Goal: Navigation & Orientation: Go to known website

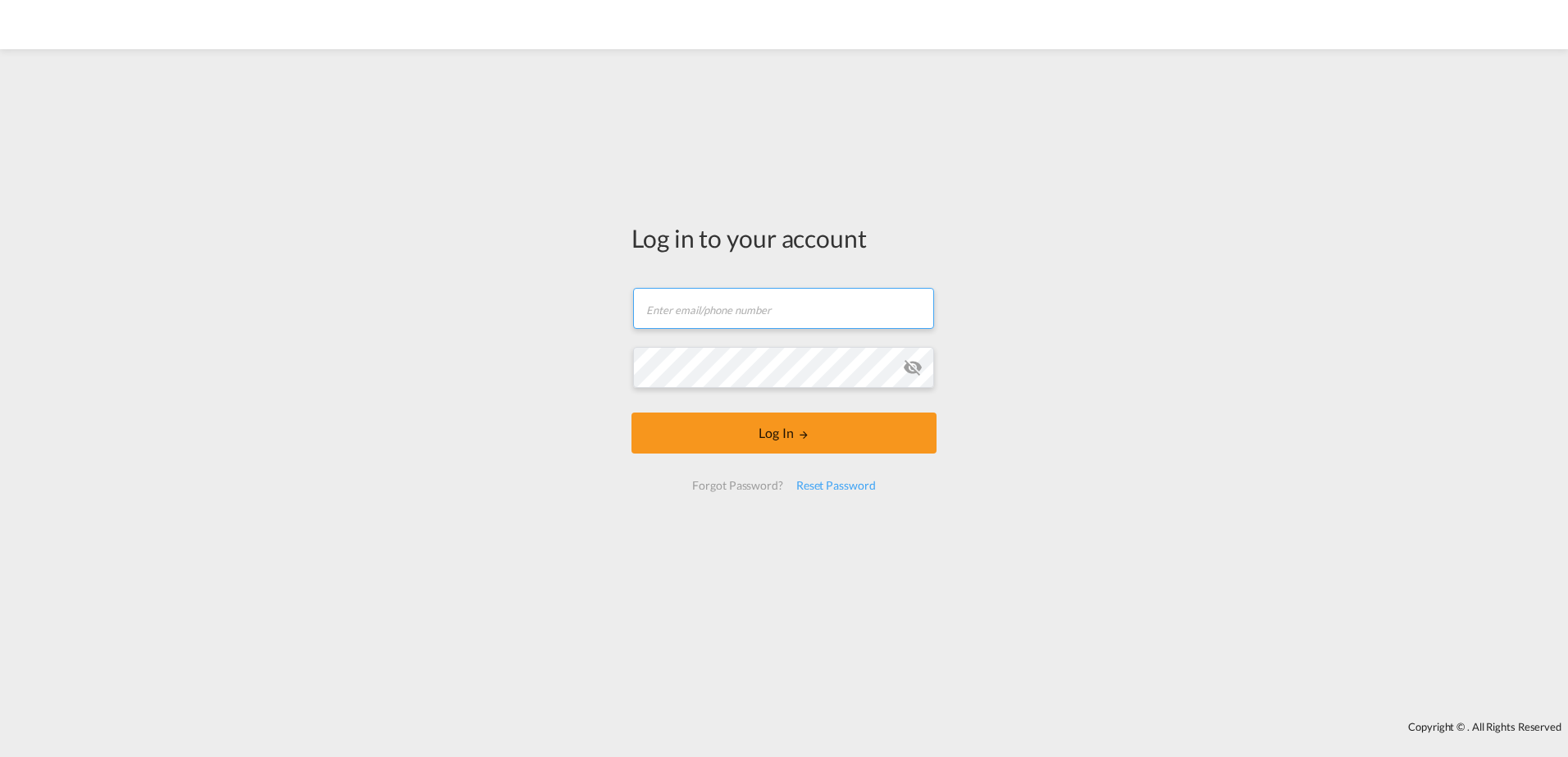
click at [733, 323] on input "text" at bounding box center [783, 308] width 301 height 41
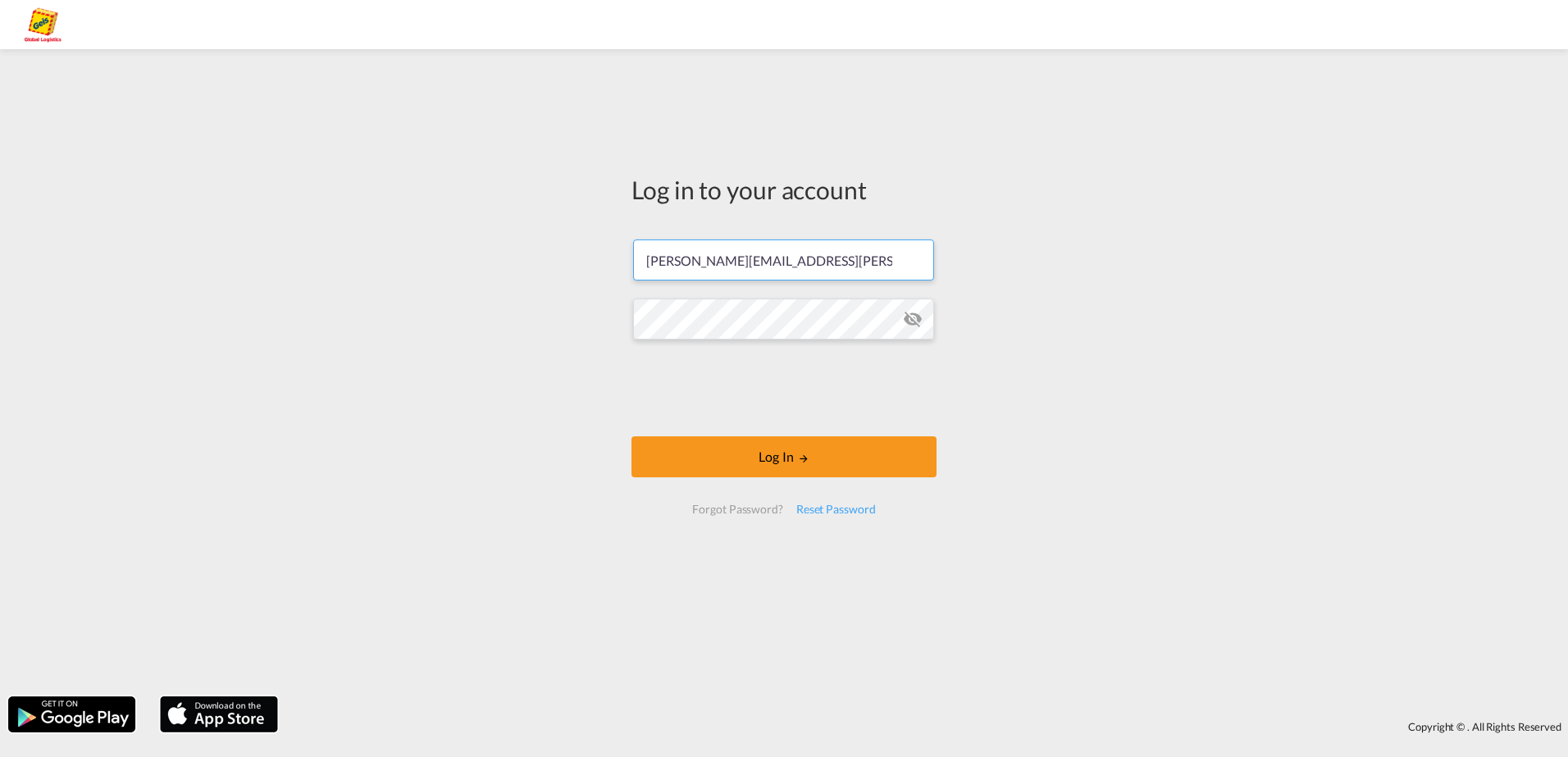
type input "[PERSON_NAME][EMAIL_ADDRESS][PERSON_NAME][DOMAIN_NAME]"
click at [631, 436] on button "Log In" at bounding box center [784, 456] width 305 height 41
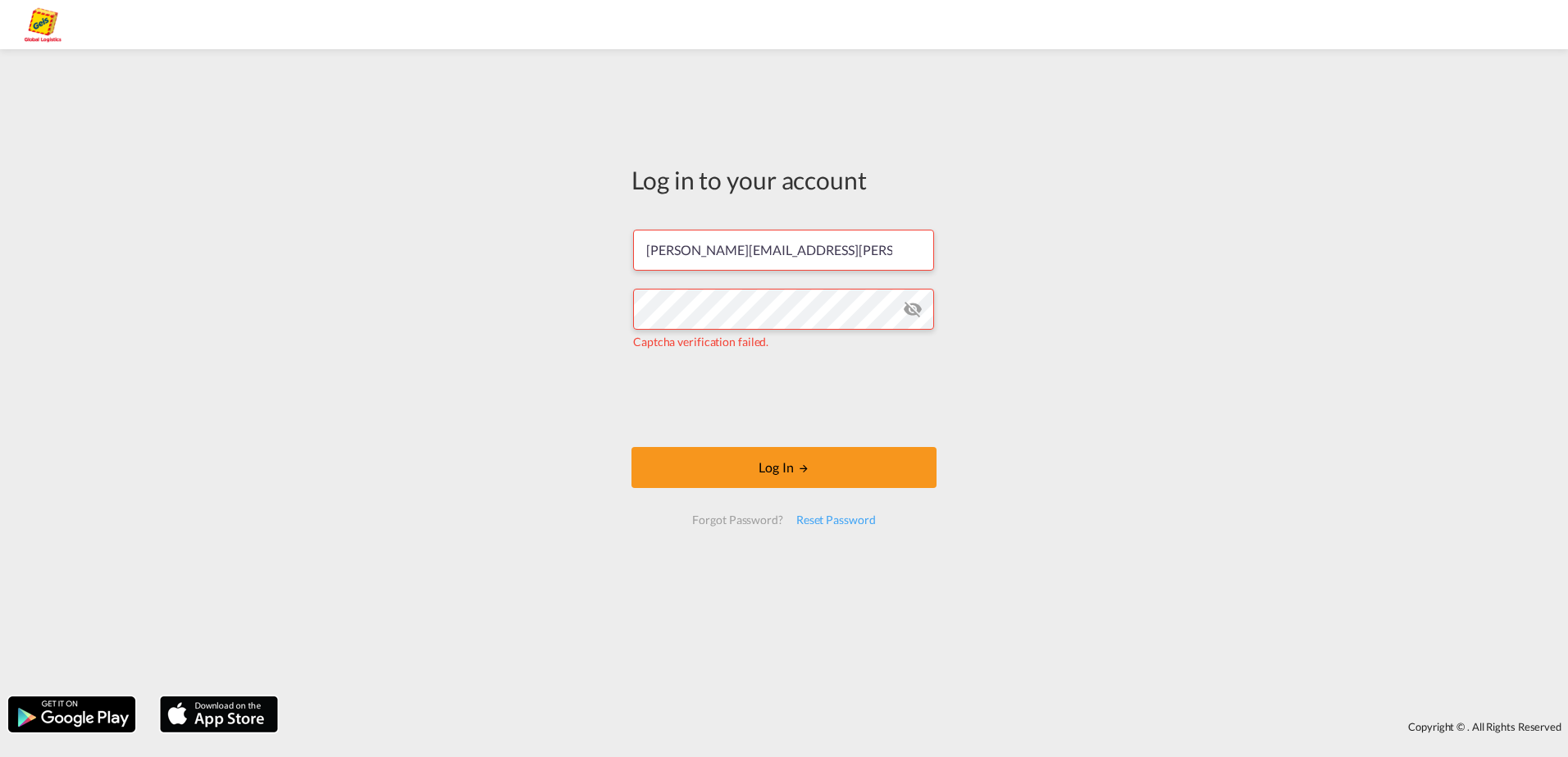
click at [709, 440] on form "[PERSON_NAME][EMAIL_ADDRESS][PERSON_NAME][DOMAIN_NAME] Captcha verification fai…" at bounding box center [784, 376] width 305 height 327
click at [719, 453] on button "Log In" at bounding box center [784, 467] width 305 height 41
